Goal: Task Accomplishment & Management: Use online tool/utility

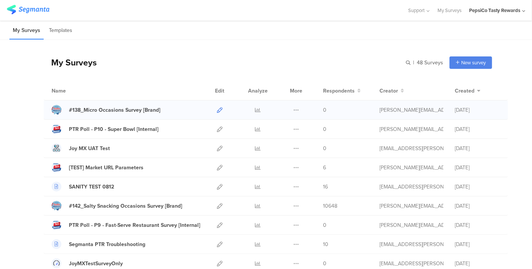
click at [217, 108] on icon at bounding box center [220, 110] width 6 height 6
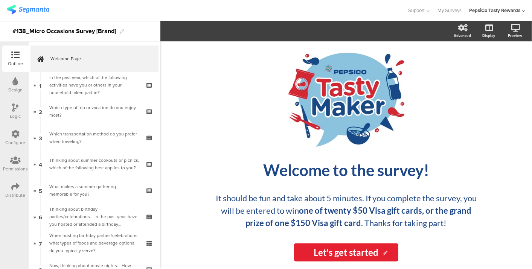
click at [17, 186] on icon at bounding box center [15, 186] width 8 height 8
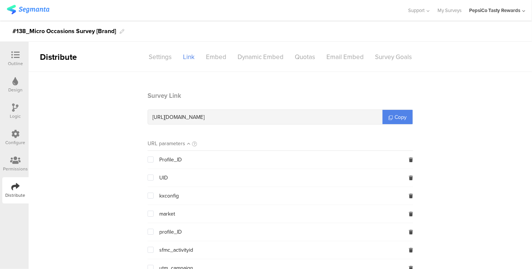
click at [17, 186] on icon at bounding box center [15, 186] width 8 height 8
click at [12, 135] on icon at bounding box center [15, 134] width 8 height 8
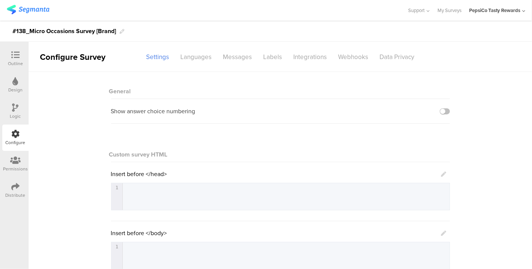
click at [17, 192] on div "Distribute" at bounding box center [16, 195] width 20 height 7
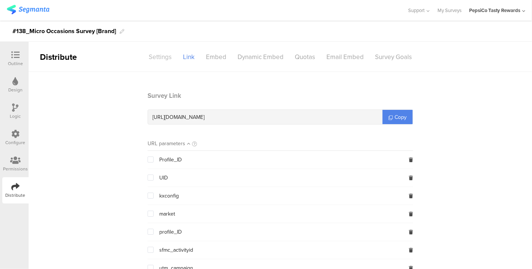
click at [170, 58] on div "Settings" at bounding box center [160, 56] width 34 height 13
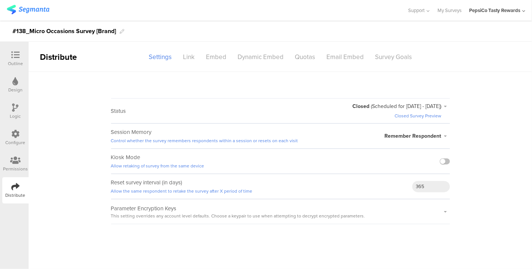
click at [10, 52] on div at bounding box center [15, 55] width 15 height 9
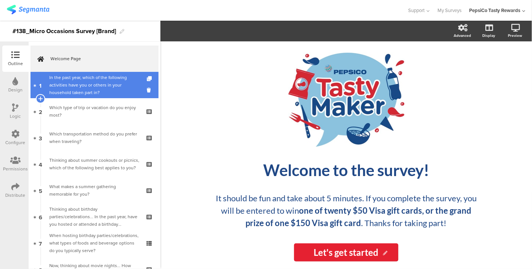
click at [64, 89] on div "In the past year, which of the following activities have you or others in your …" at bounding box center [94, 85] width 90 height 23
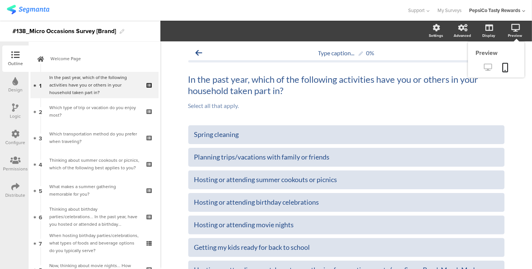
click at [485, 67] on icon at bounding box center [488, 67] width 8 height 7
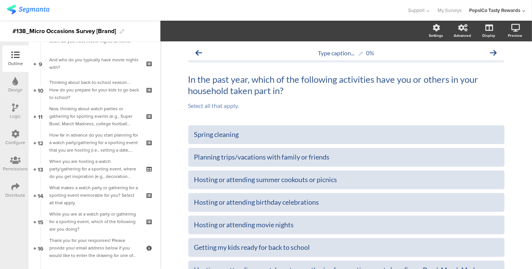
scroll to position [231, 0]
